Goal: Purchase product/service

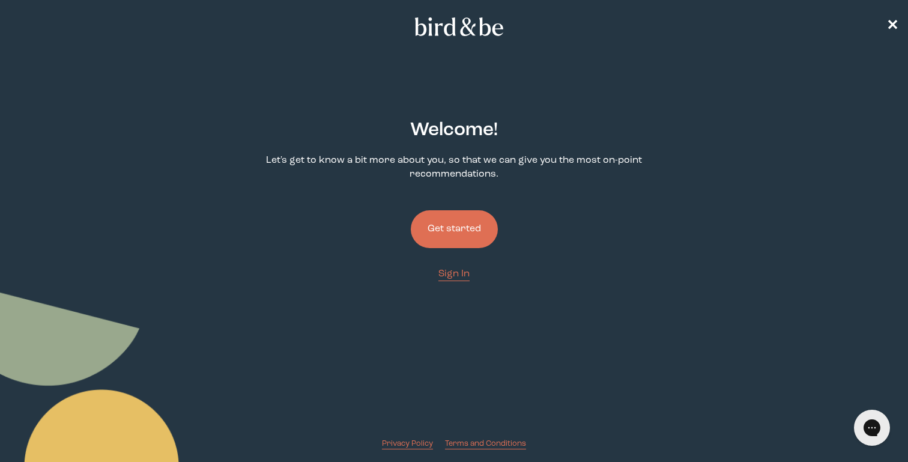
click at [459, 234] on button "Get started" at bounding box center [454, 229] width 87 height 38
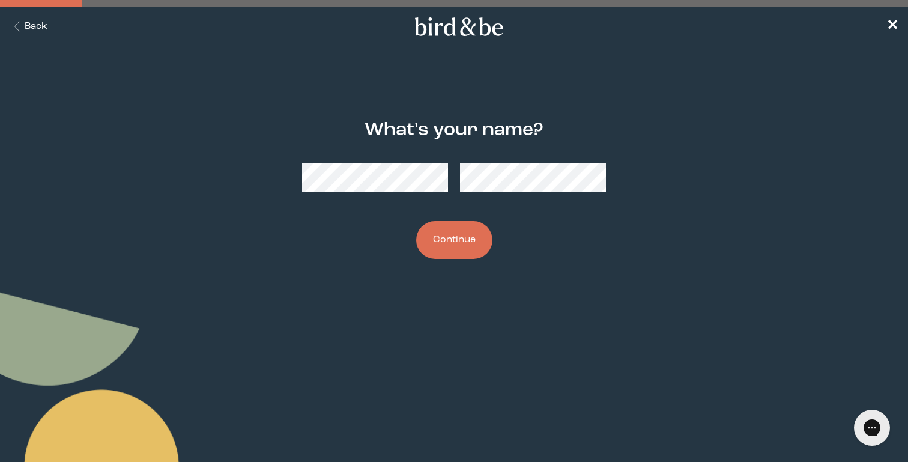
click at [442, 235] on button "Continue" at bounding box center [454, 240] width 76 height 38
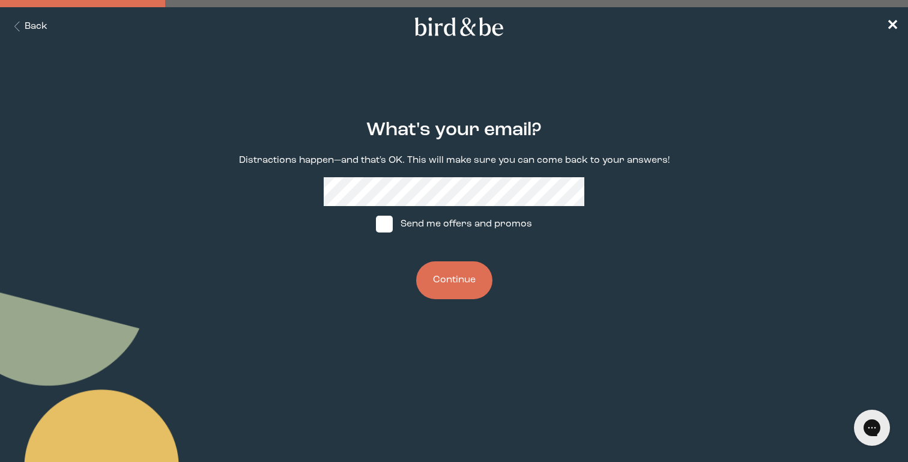
click at [456, 281] on button "Continue" at bounding box center [454, 280] width 76 height 38
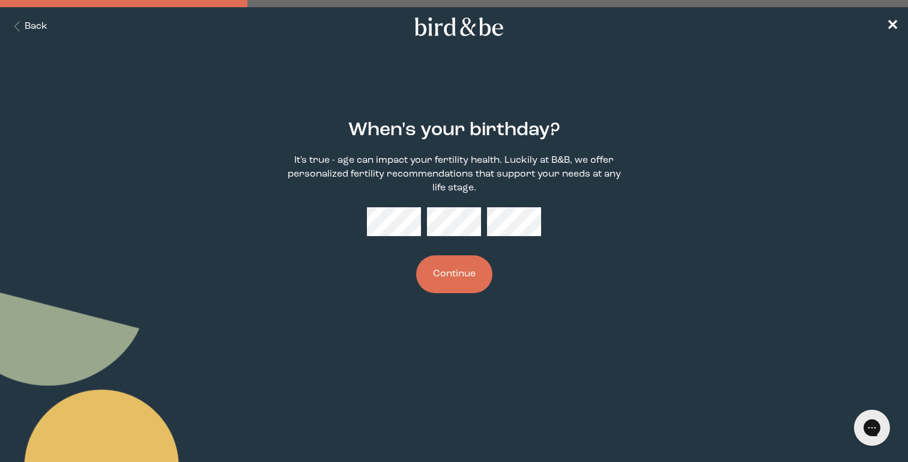
click at [456, 269] on button "Continue" at bounding box center [454, 274] width 76 height 38
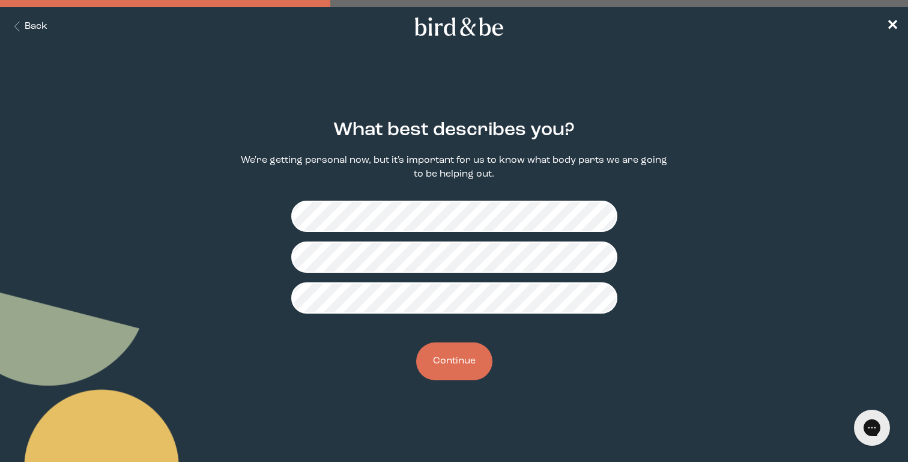
click at [476, 348] on button "Continue" at bounding box center [454, 361] width 76 height 38
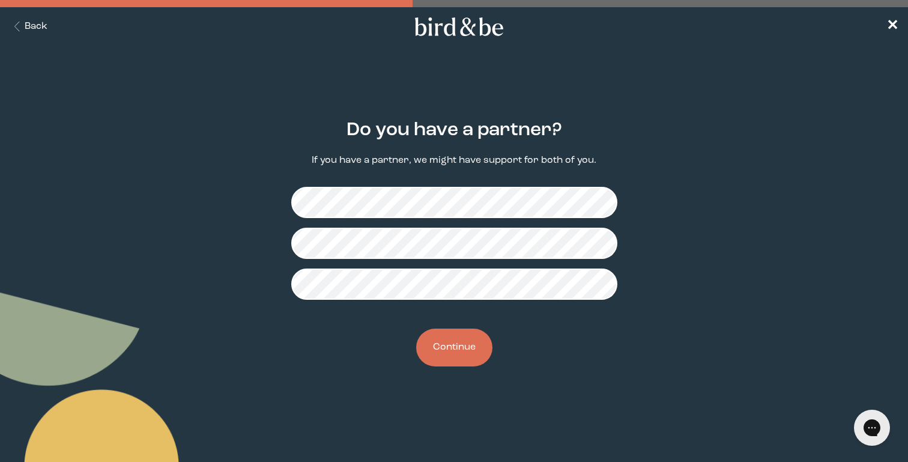
click at [477, 328] on button "Continue" at bounding box center [454, 347] width 76 height 38
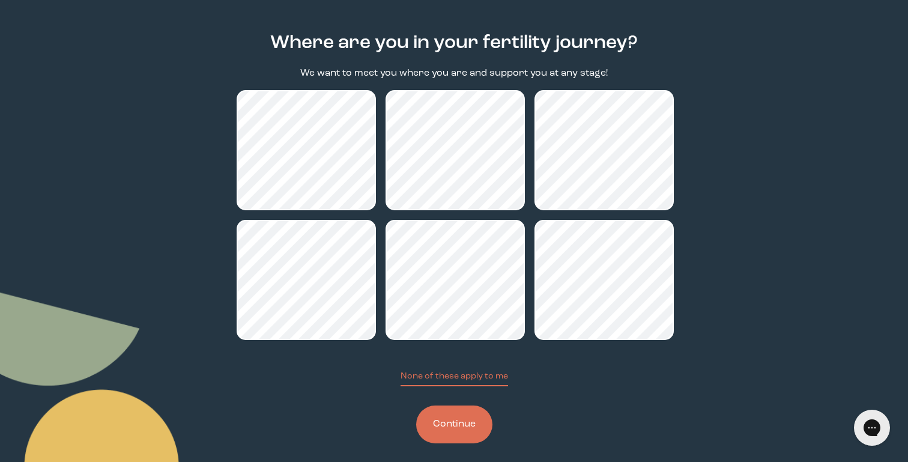
scroll to position [89, 0]
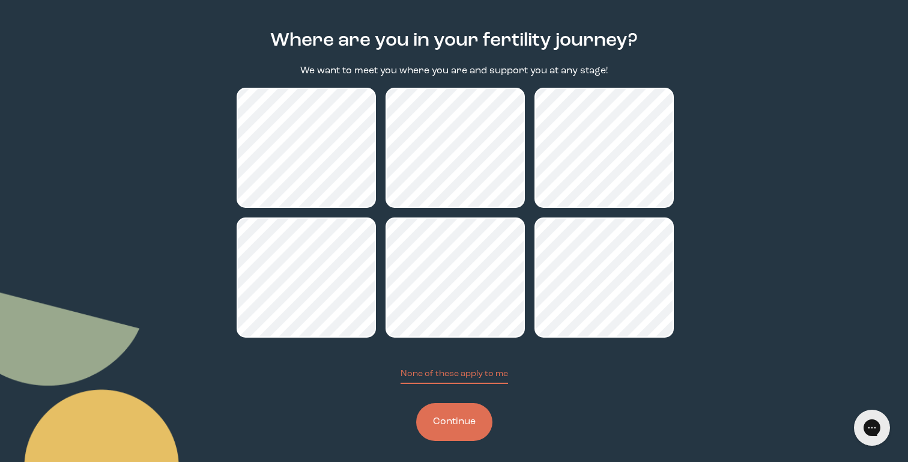
click at [438, 408] on button "Continue" at bounding box center [454, 422] width 76 height 38
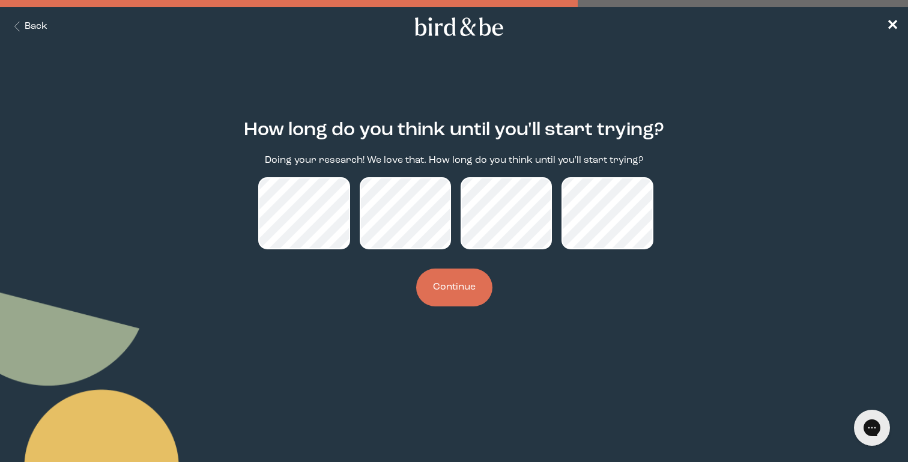
click at [34, 23] on button "Back" at bounding box center [29, 27] width 38 height 14
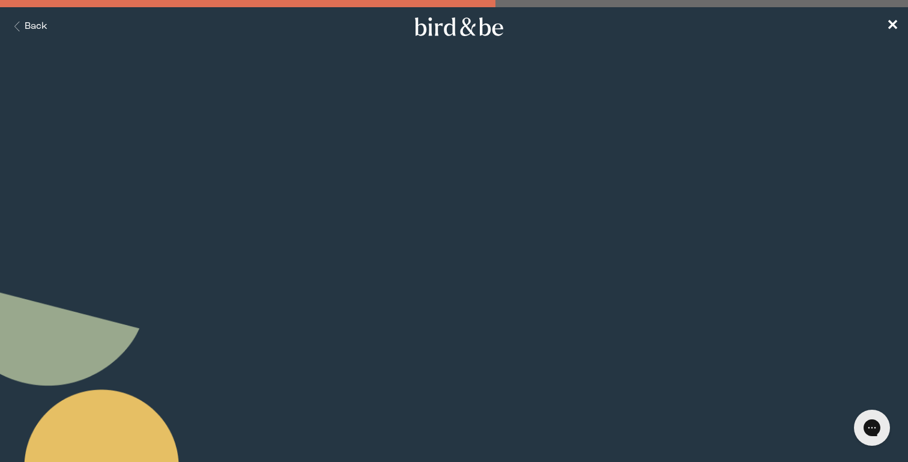
scroll to position [89, 0]
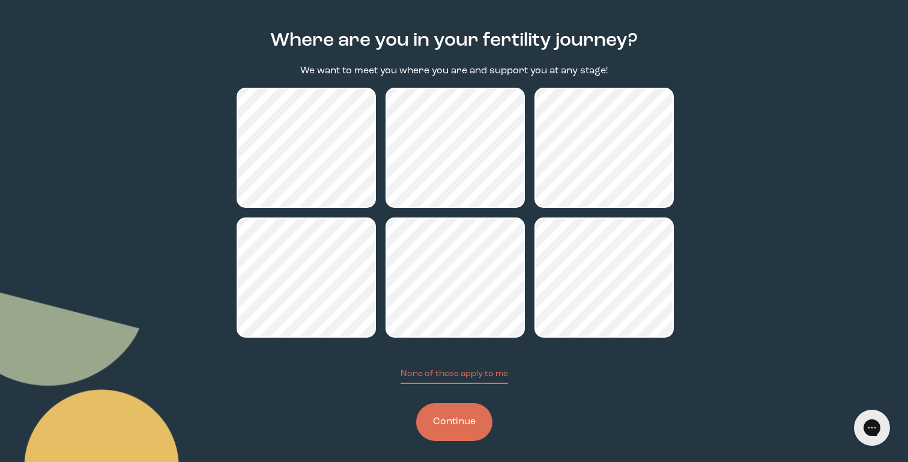
click at [462, 414] on button "Continue" at bounding box center [454, 422] width 76 height 38
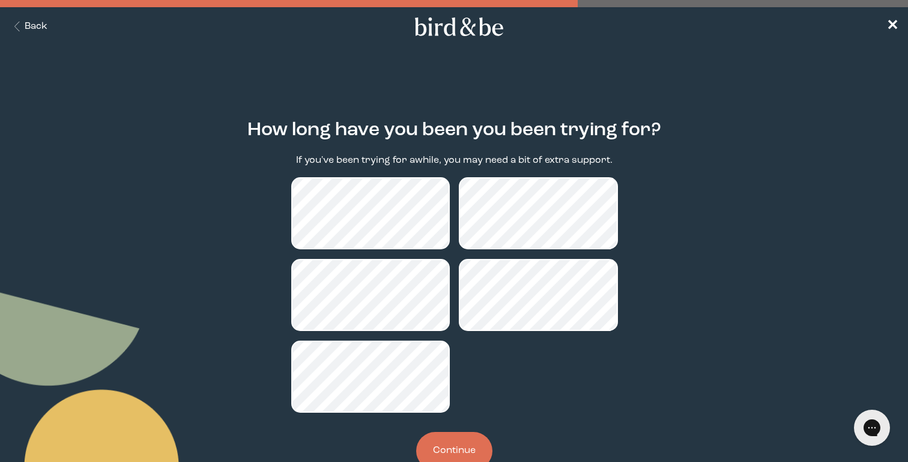
click at [447, 437] on button "Continue" at bounding box center [454, 451] width 76 height 38
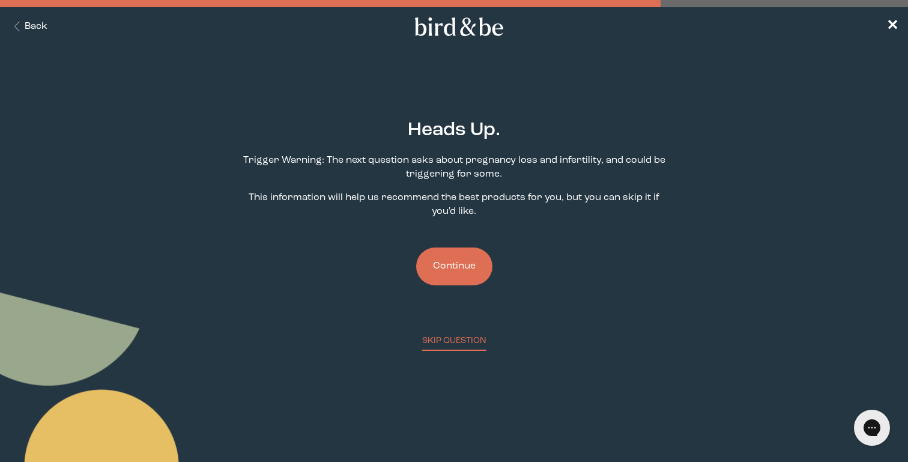
click at [472, 256] on button "Continue" at bounding box center [454, 266] width 76 height 38
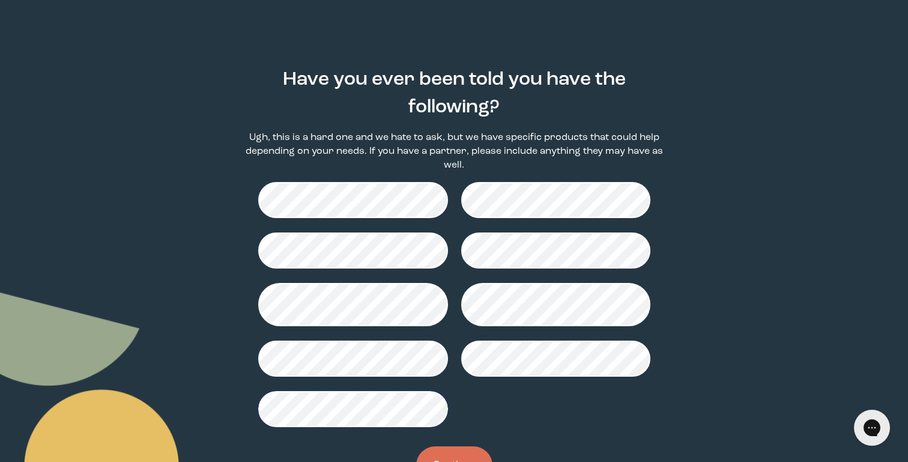
scroll to position [61, 0]
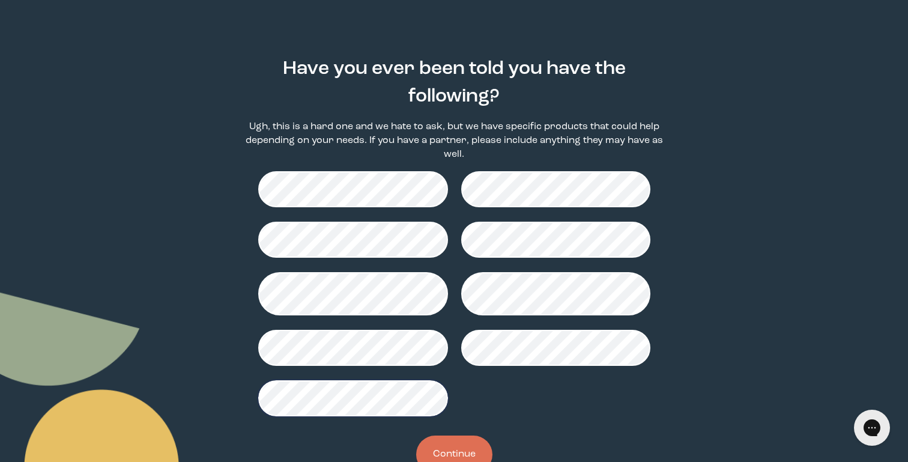
click at [457, 435] on button "Continue" at bounding box center [454, 454] width 76 height 38
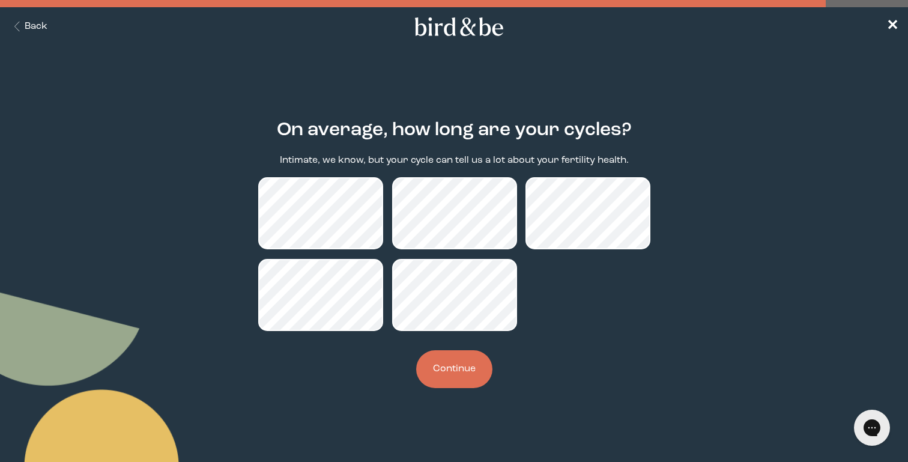
click at [454, 366] on button "Continue" at bounding box center [454, 369] width 76 height 38
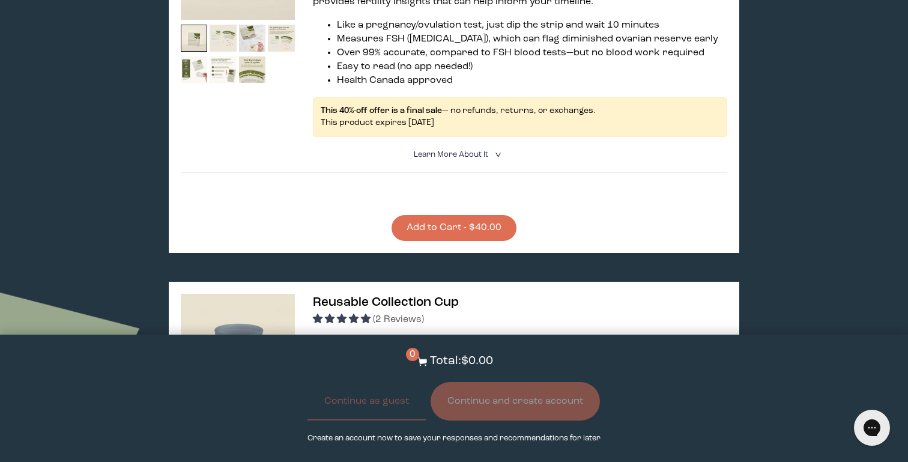
scroll to position [1820, 0]
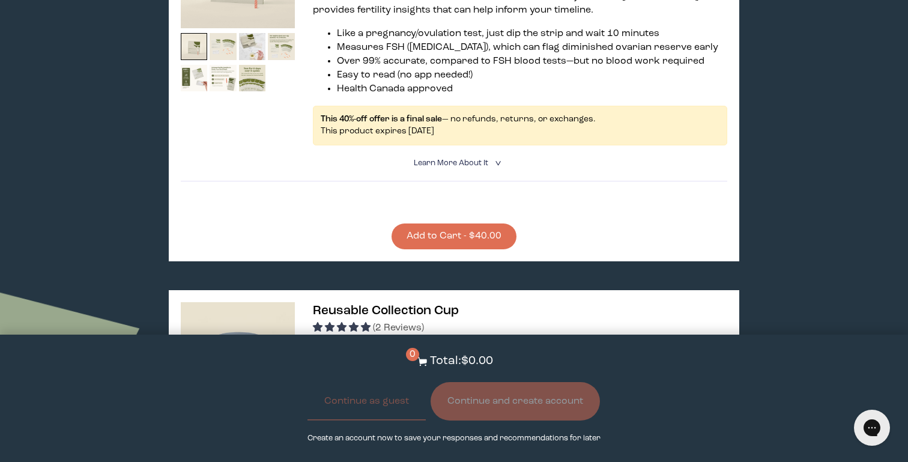
click at [421, 223] on button "Add to Cart - $40.00" at bounding box center [453, 236] width 125 height 26
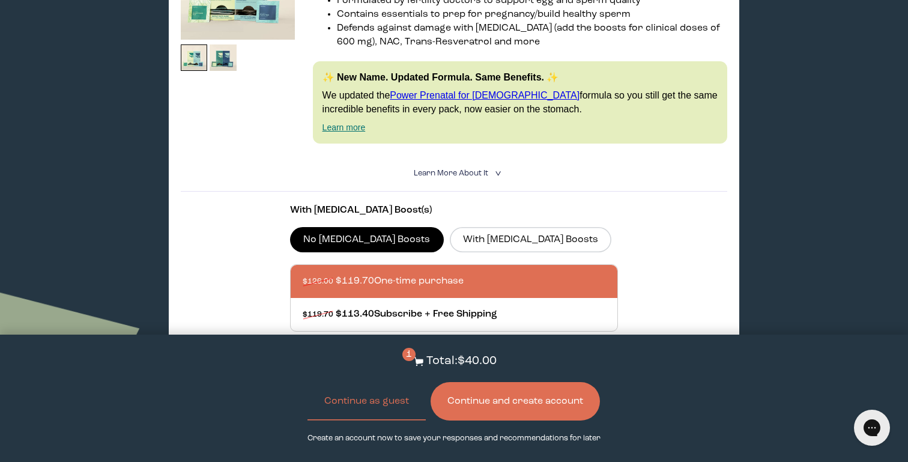
scroll to position [0, 0]
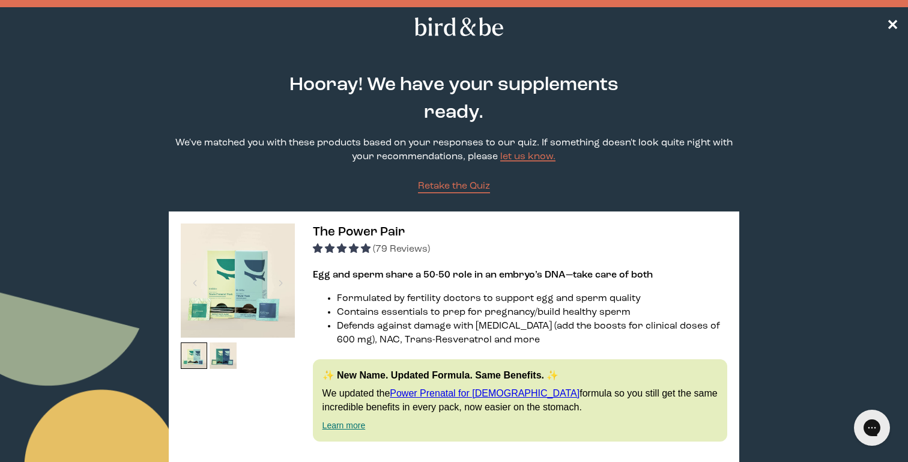
click at [475, 26] on icon at bounding box center [459, 26] width 94 height 19
